Goal: Check status: Check status

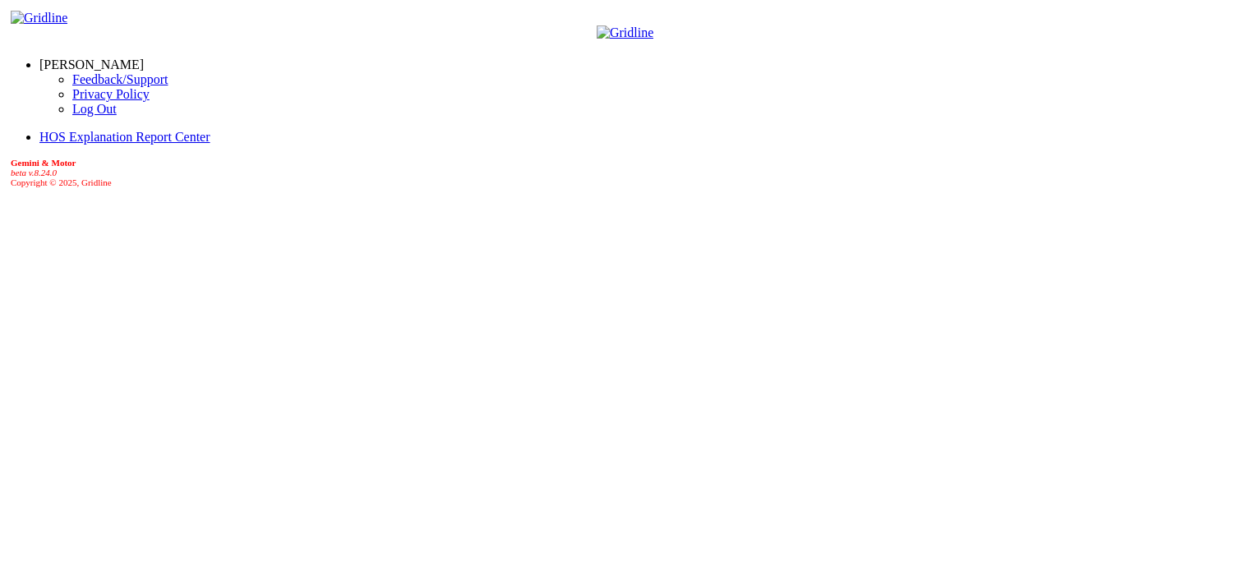
click at [124, 59] on link "[PERSON_NAME]" at bounding box center [91, 65] width 104 height 14
click at [85, 116] on link "Log Out" at bounding box center [94, 109] width 44 height 14
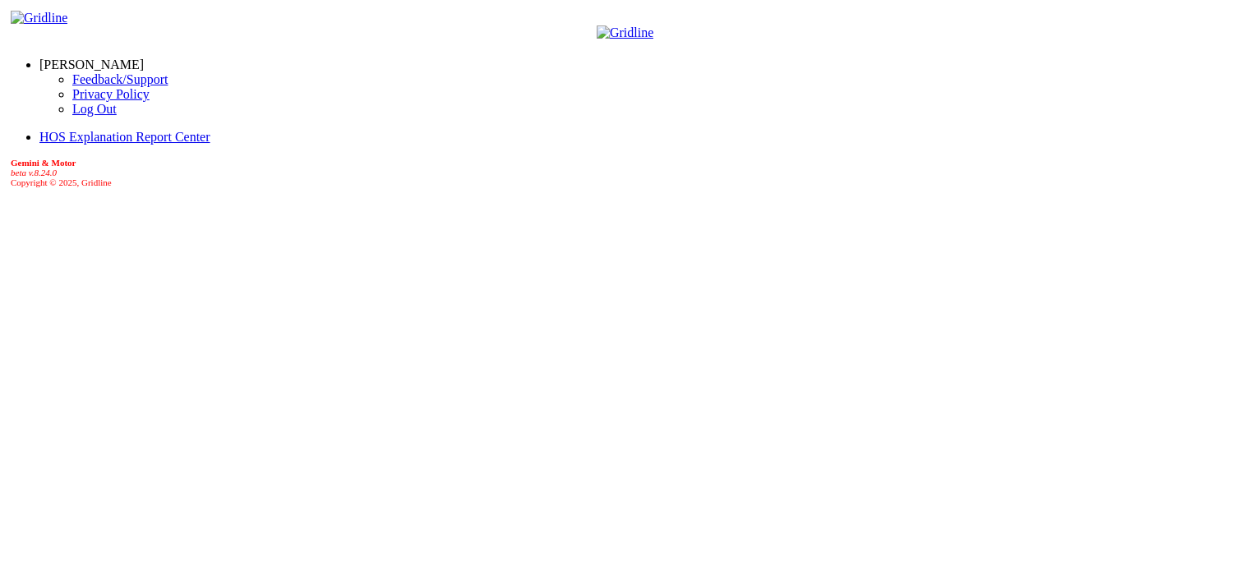
click at [144, 58] on span at bounding box center [144, 65] width 0 height 14
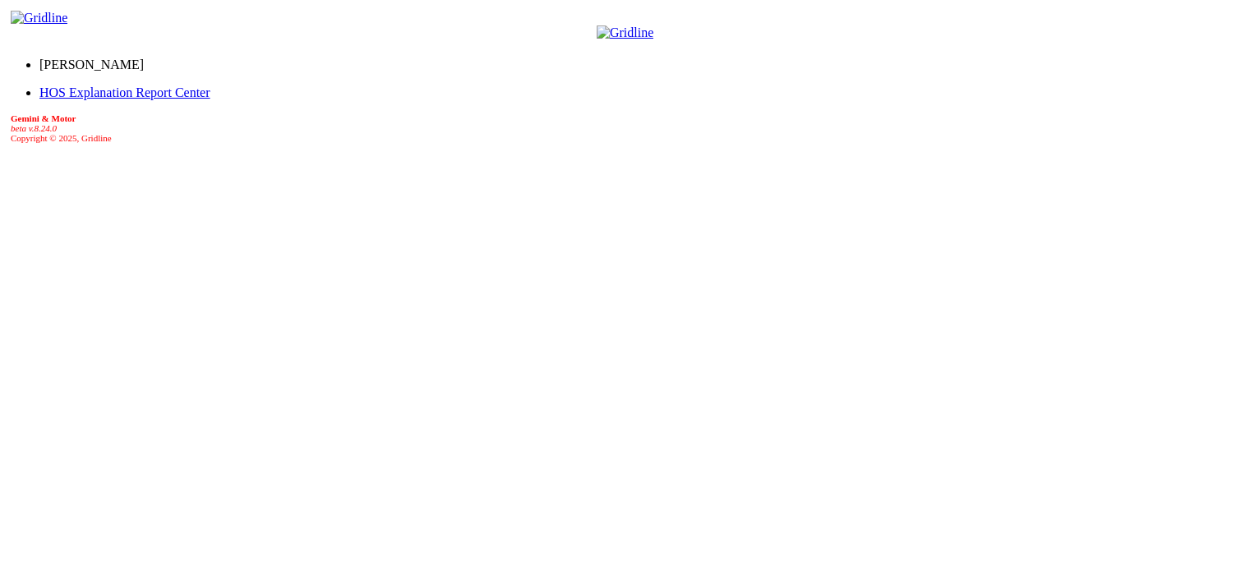
click at [144, 58] on span at bounding box center [144, 65] width 0 height 14
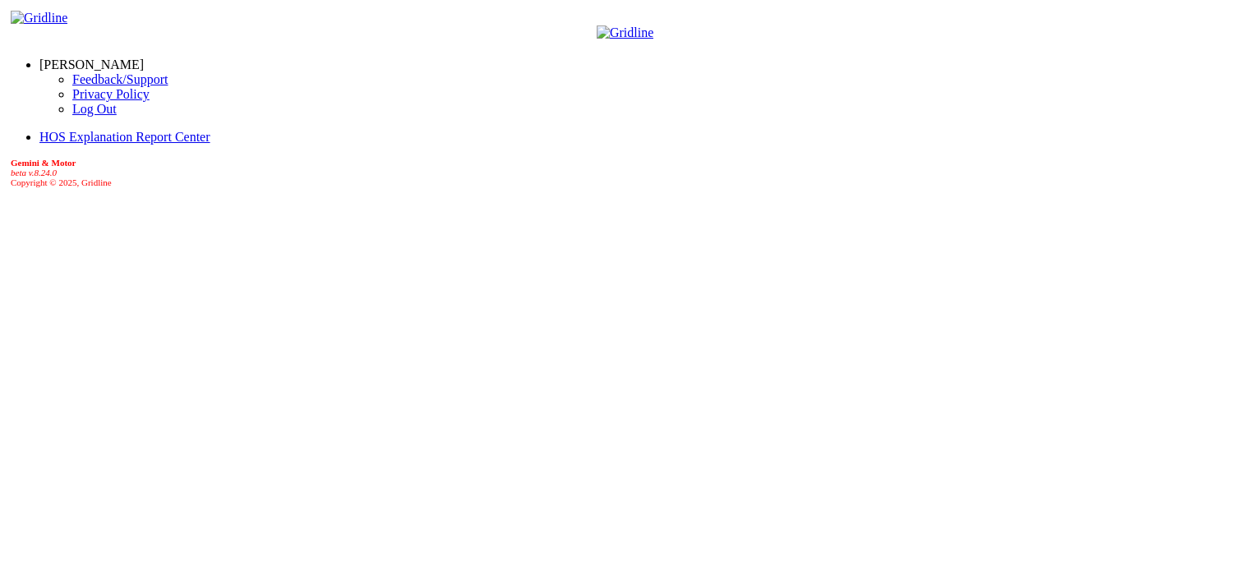
click at [72, 116] on link "Log Out" at bounding box center [94, 109] width 44 height 14
